Goal: Book appointment/travel/reservation

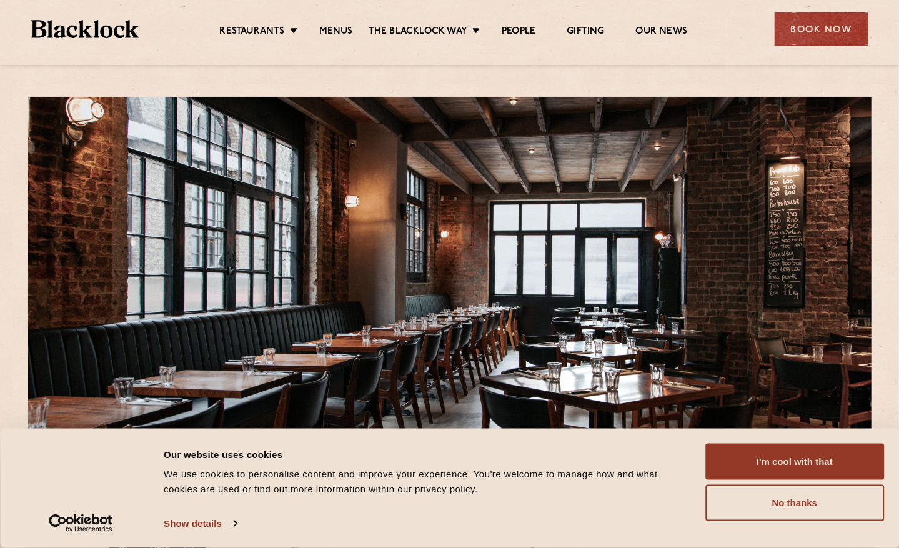
click at [757, 465] on button "I'm cool with that" at bounding box center [794, 461] width 179 height 36
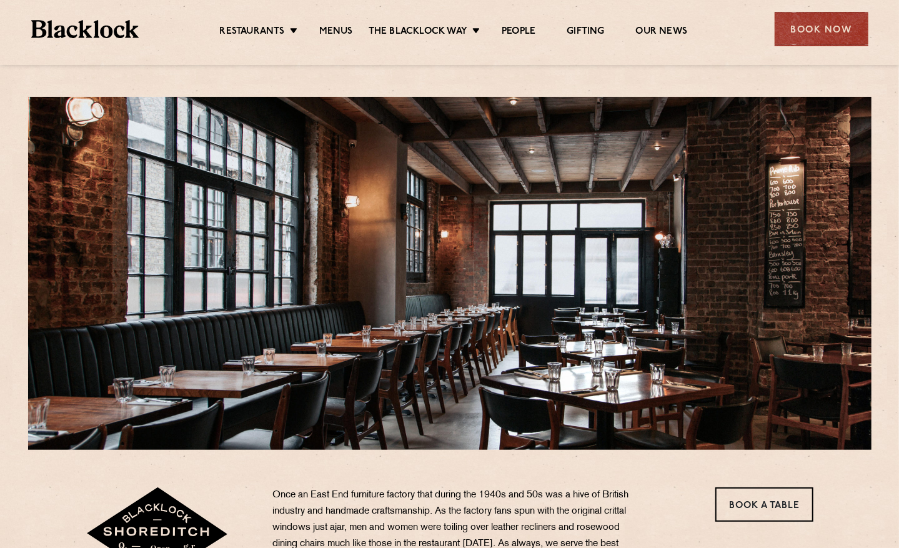
click at [0, 0] on link "Christmas" at bounding box center [0, 0] width 0 height 0
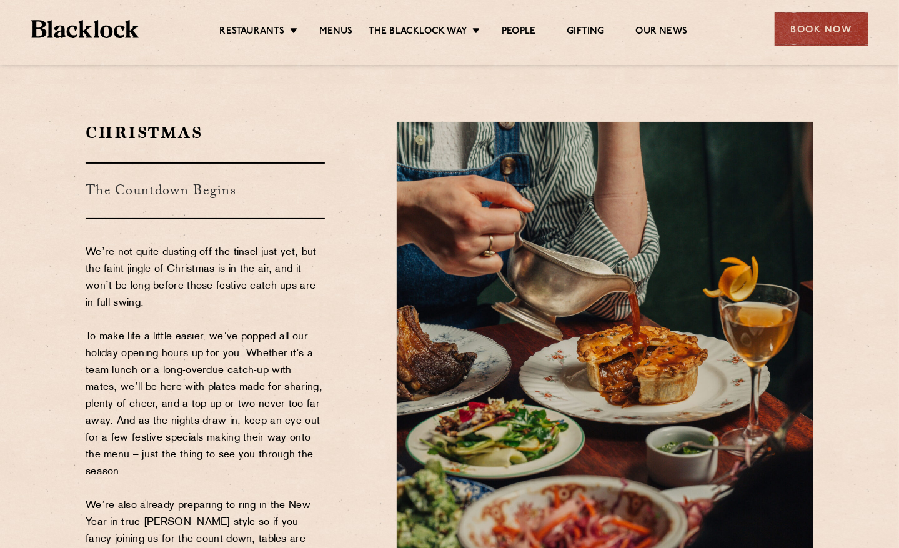
click at [830, 40] on div "Book Now" at bounding box center [821, 29] width 94 height 34
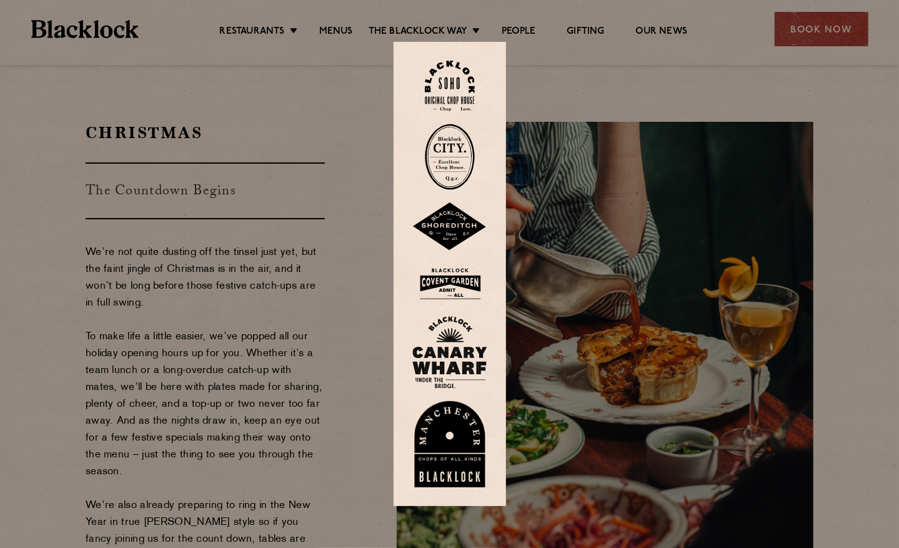
click at [461, 139] on img at bounding box center [450, 157] width 50 height 66
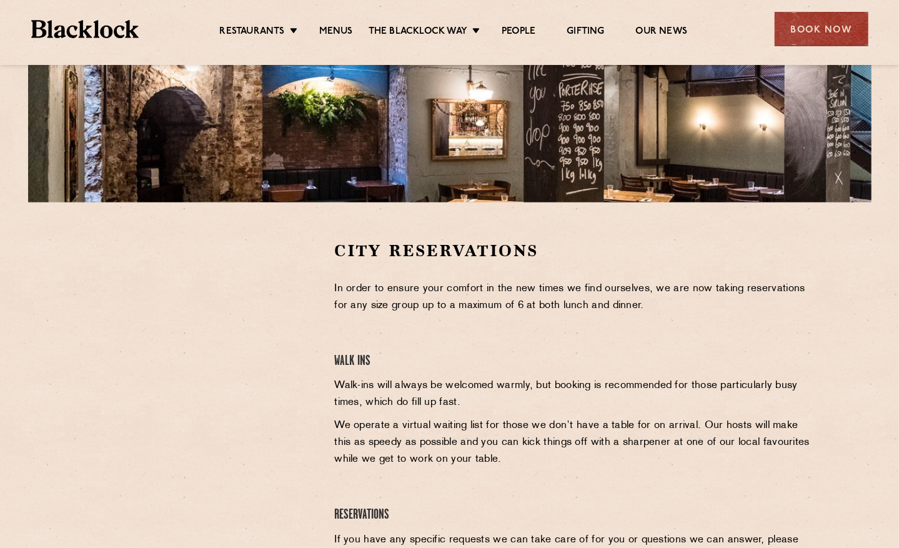
scroll to position [373, 0]
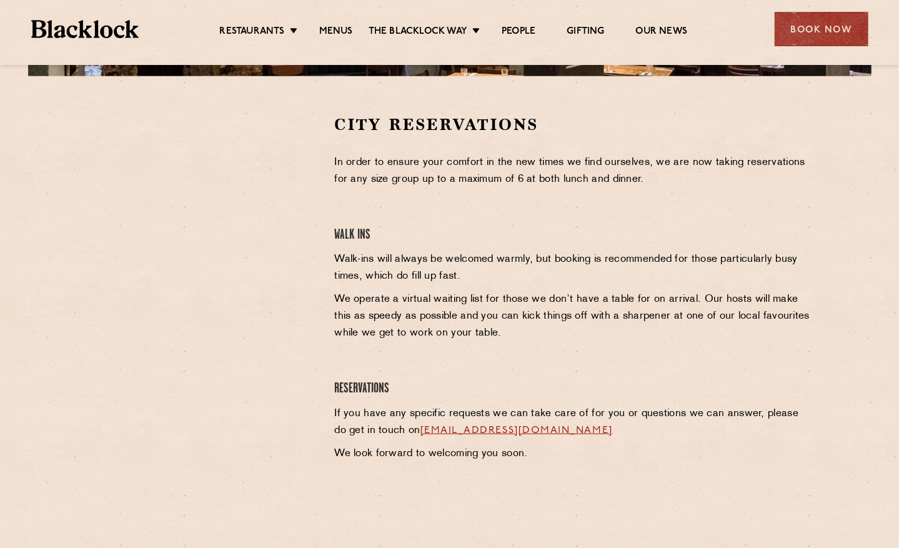
click at [516, 182] on p "In order to ensure your comfort in the new times we find ourselves, we are now …" at bounding box center [573, 171] width 479 height 34
click at [343, 28] on link "Menus" at bounding box center [336, 33] width 34 height 14
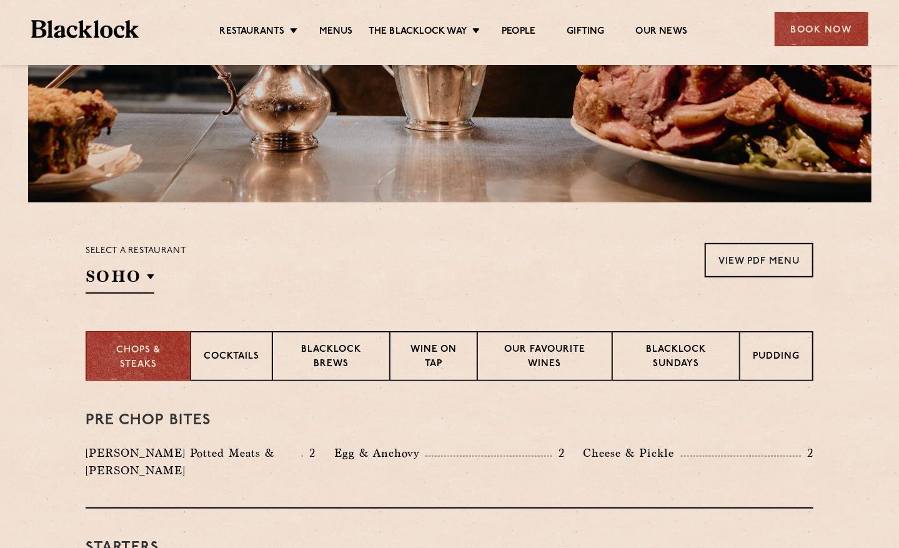
scroll to position [373, 0]
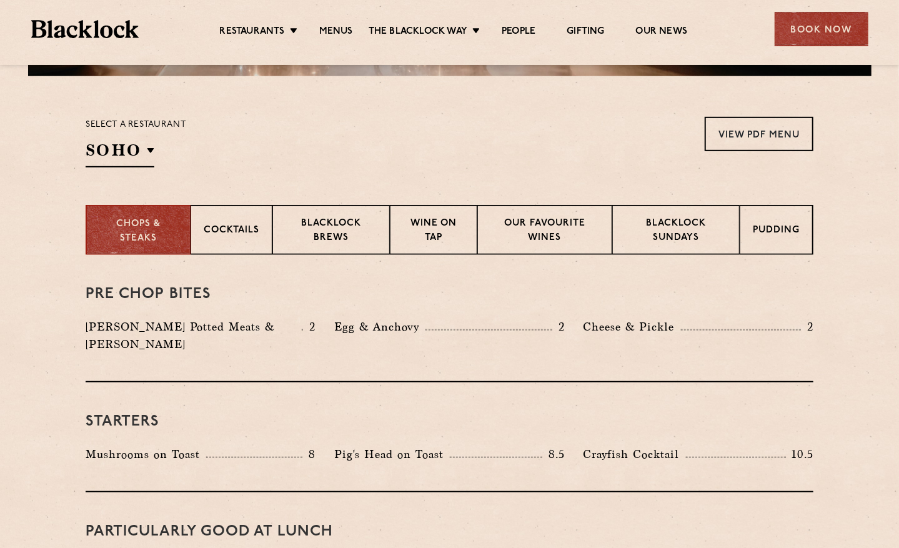
click at [0, 0] on p "City" at bounding box center [0, 0] width 0 height 0
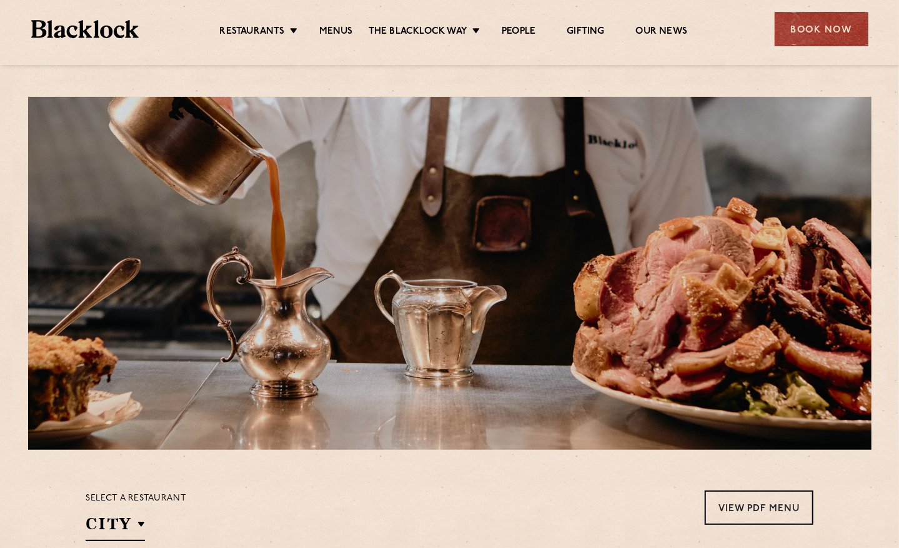
scroll to position [249, 0]
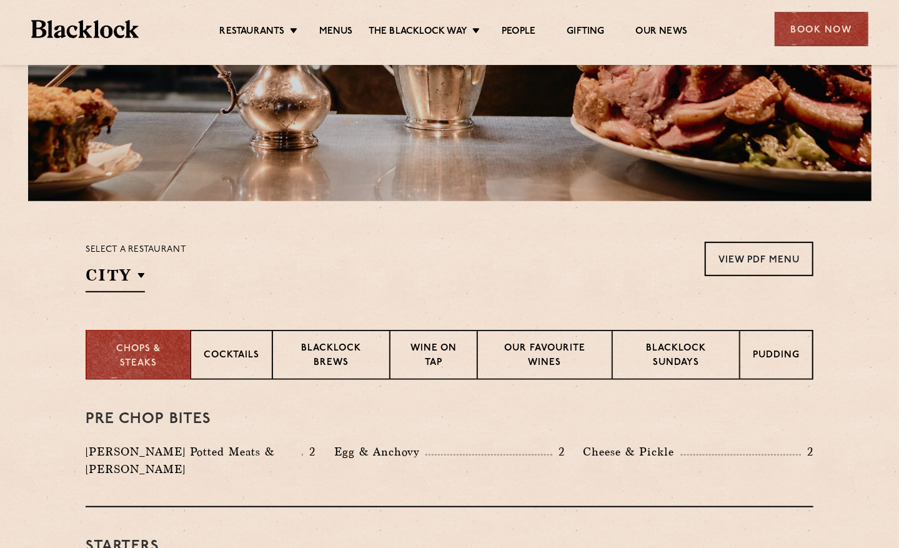
click at [682, 354] on p "Blacklock Sundays" at bounding box center [675, 356] width 101 height 29
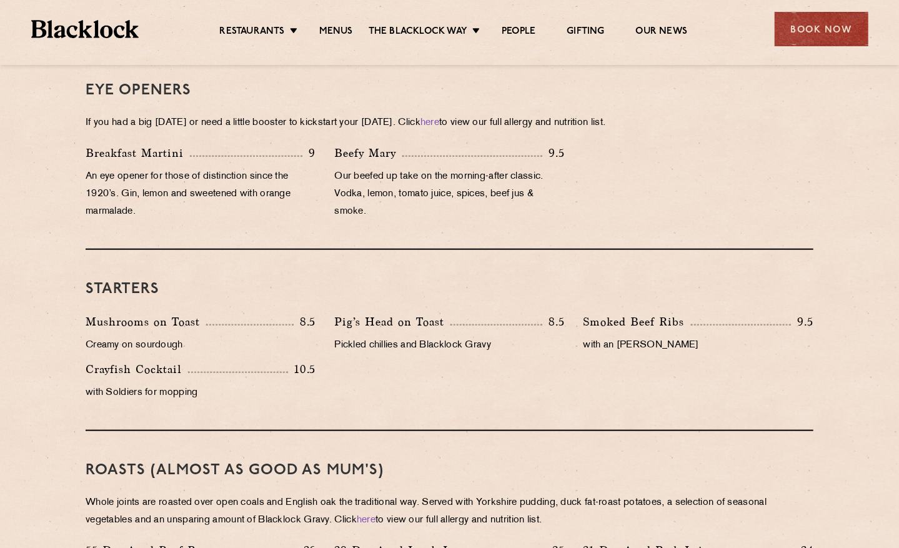
scroll to position [0, 0]
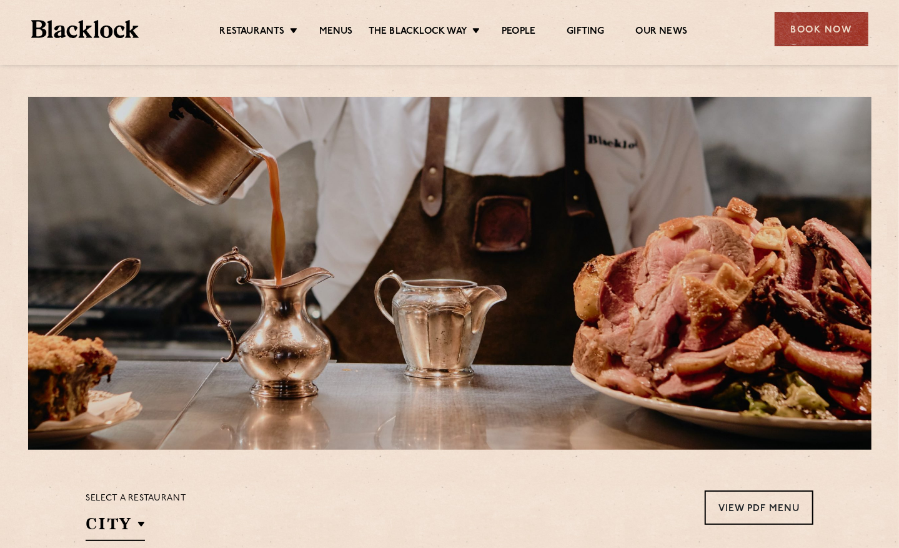
click at [0, 0] on link "[DATE] Roast" at bounding box center [0, 0] width 0 height 0
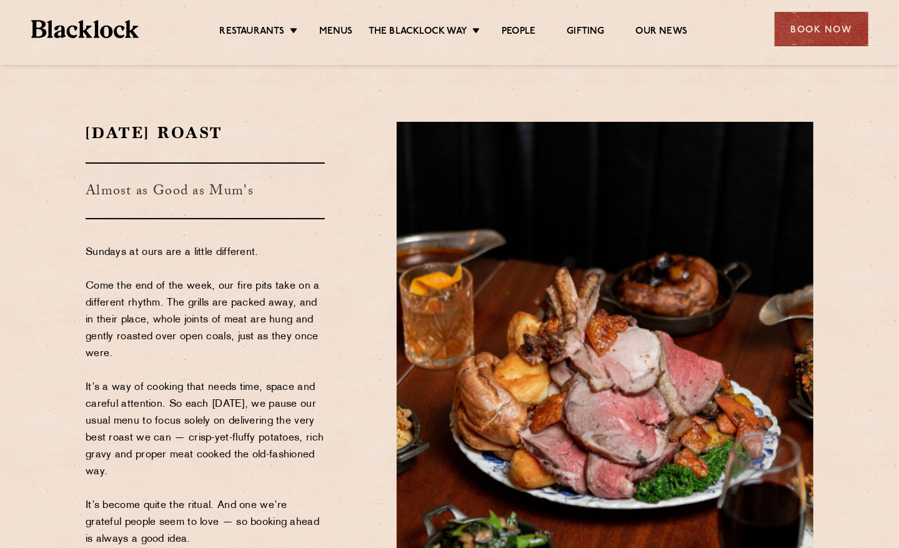
click at [839, 36] on div "Book Now" at bounding box center [821, 29] width 94 height 34
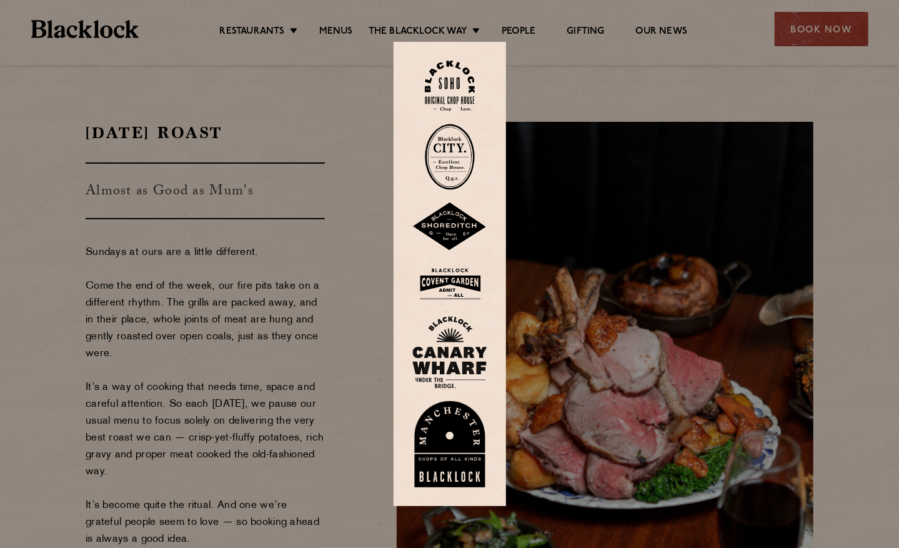
click at [470, 142] on img at bounding box center [450, 157] width 50 height 66
